Goal: Information Seeking & Learning: Learn about a topic

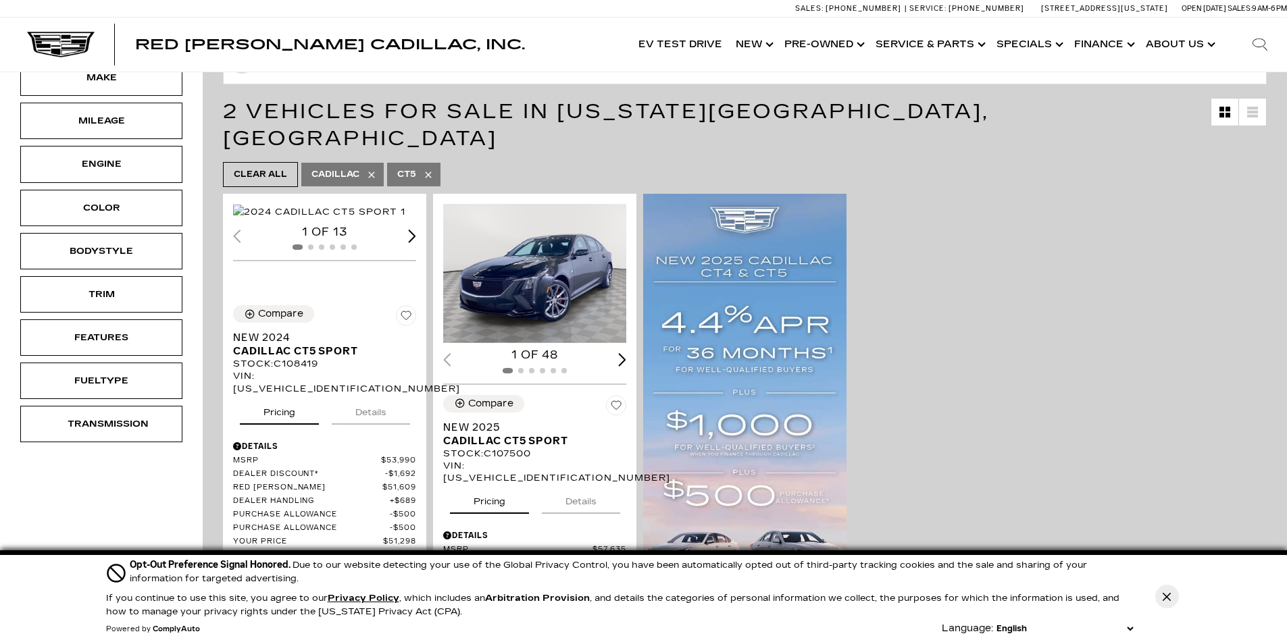
scroll to position [203, 0]
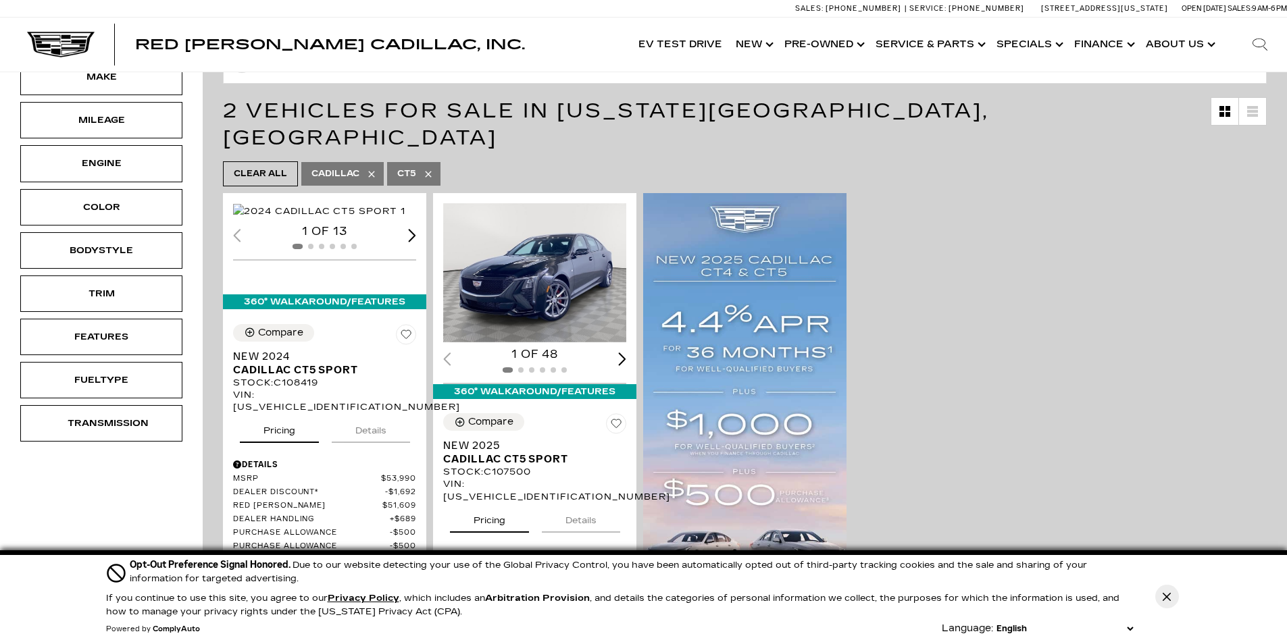
drag, startPoint x: 993, startPoint y: 144, endPoint x: 1072, endPoint y: 153, distance: 78.8
